Goal: Task Accomplishment & Management: Manage account settings

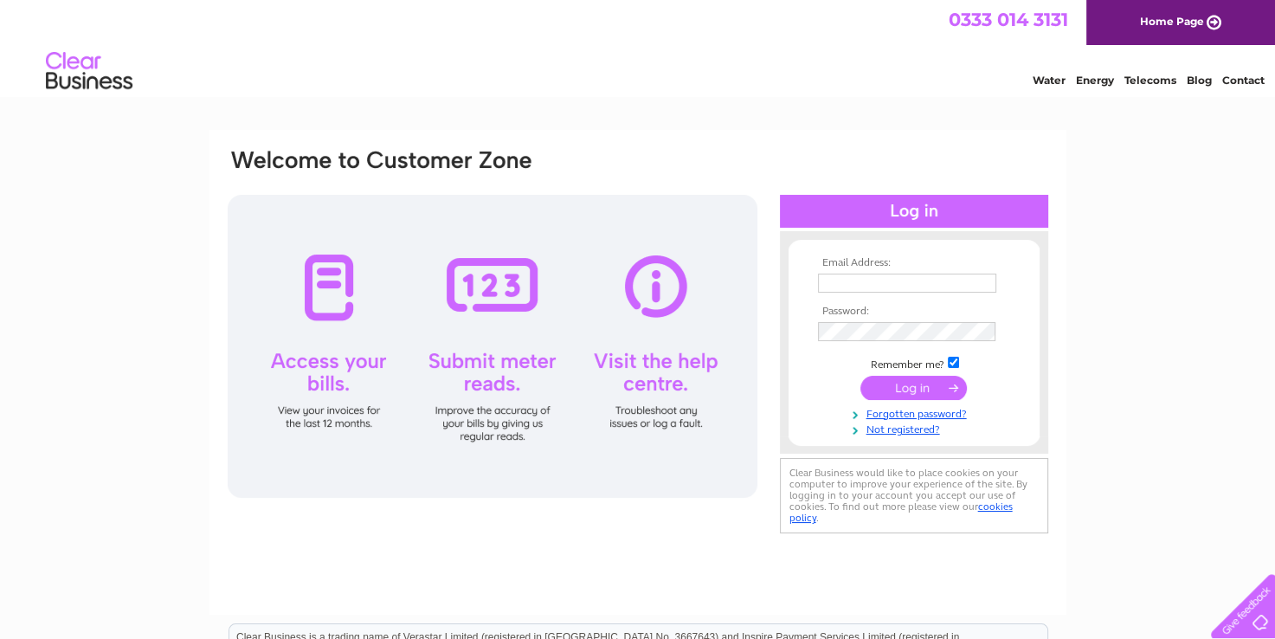
type input "sarah@cosla.gov.uk"
click at [905, 383] on input "submit" at bounding box center [914, 388] width 106 height 24
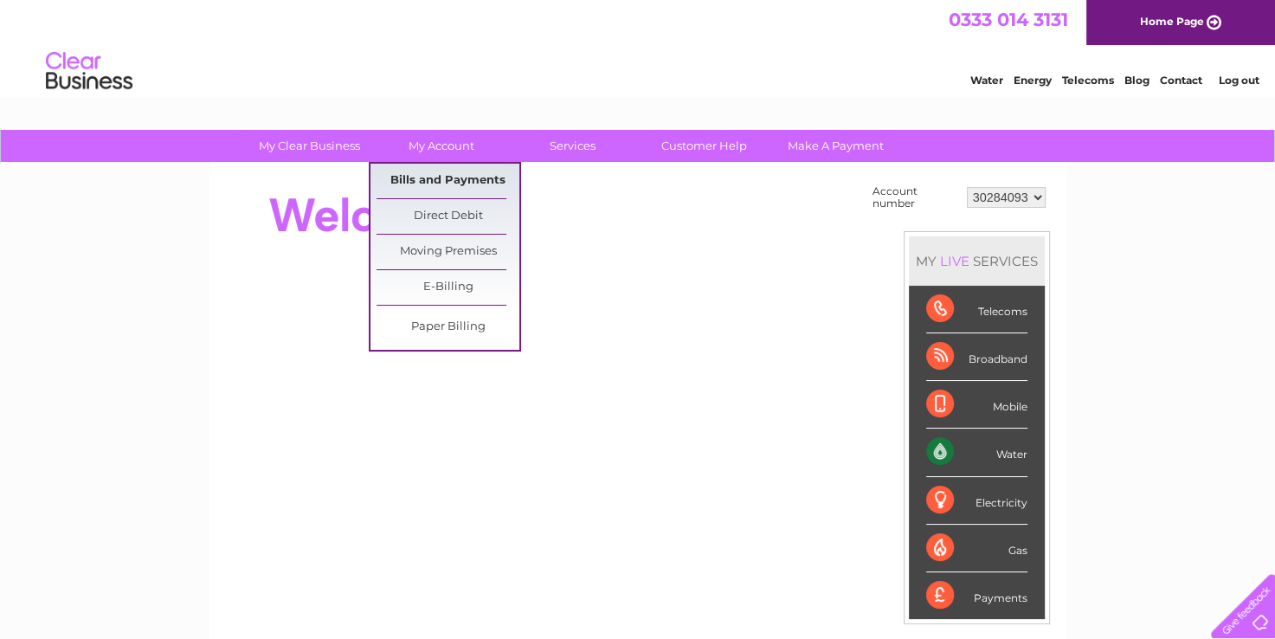
click at [422, 176] on link "Bills and Payments" at bounding box center [448, 181] width 143 height 35
click at [420, 177] on link "Bills and Payments" at bounding box center [448, 181] width 143 height 35
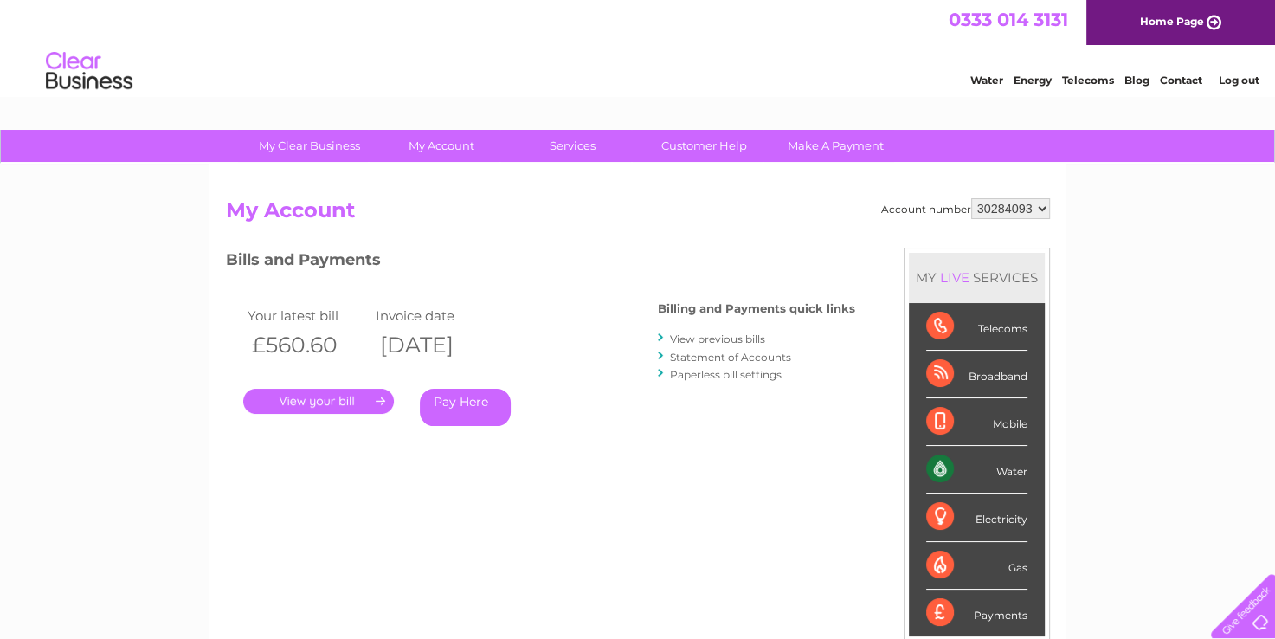
click at [312, 400] on link "." at bounding box center [318, 401] width 151 height 25
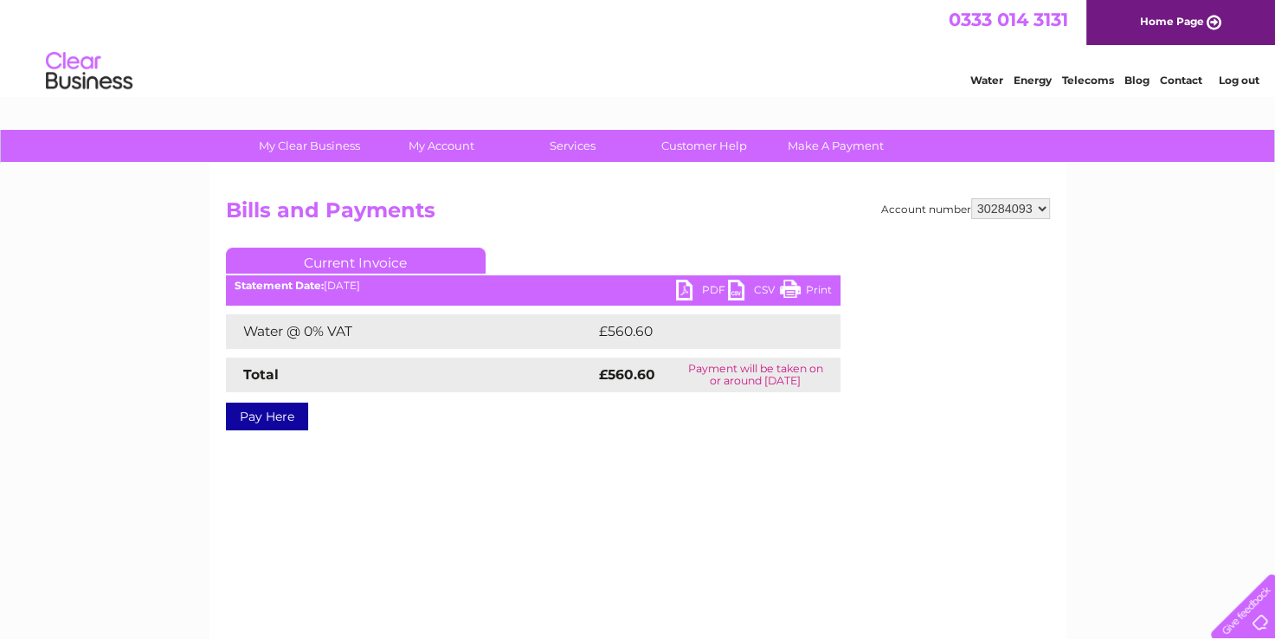
click at [687, 285] on link "PDF" at bounding box center [702, 292] width 52 height 25
click at [1233, 74] on link "Log out" at bounding box center [1238, 80] width 41 height 13
